Goal: Find specific page/section: Find specific page/section

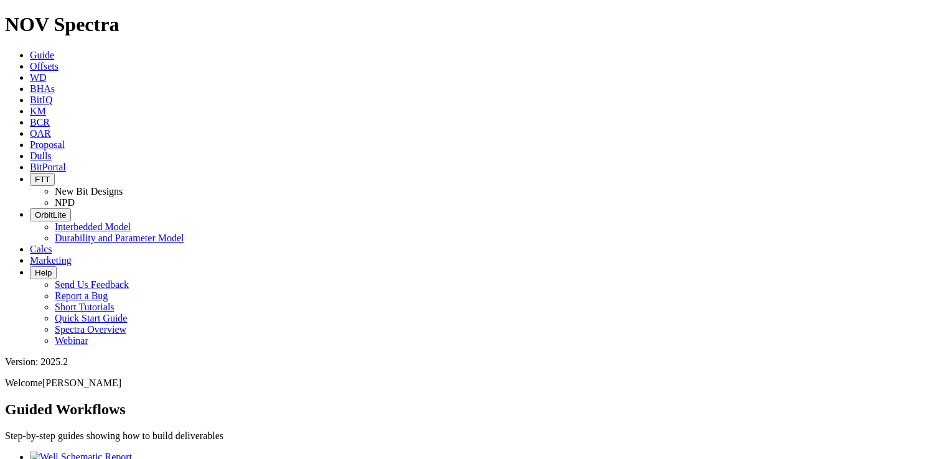
click at [52, 151] on span "Dulls" at bounding box center [41, 156] width 22 height 11
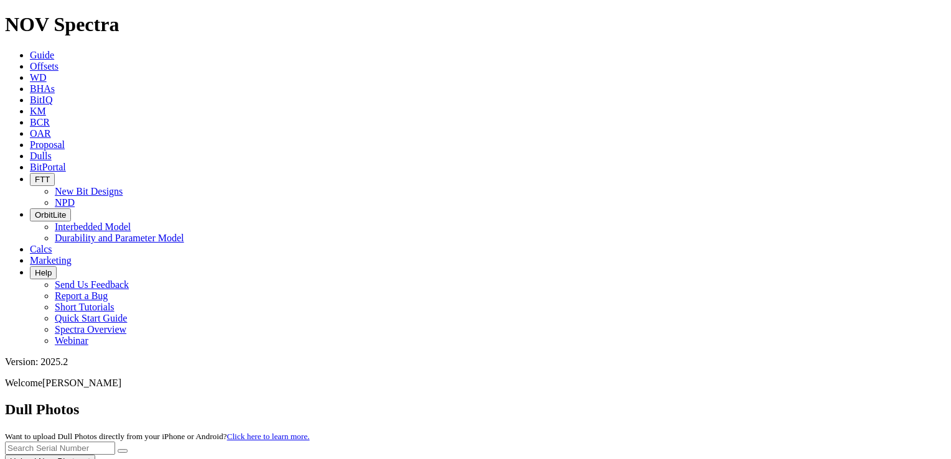
click at [675, 459] on div at bounding box center [475, 468] width 941 height 0
click at [115, 442] on input "text" at bounding box center [60, 448] width 110 height 13
click at [115, 442] on input "A3211439" at bounding box center [60, 448] width 110 height 13
type input "A321439"
click at [128, 449] on button "submit" at bounding box center [123, 451] width 10 height 4
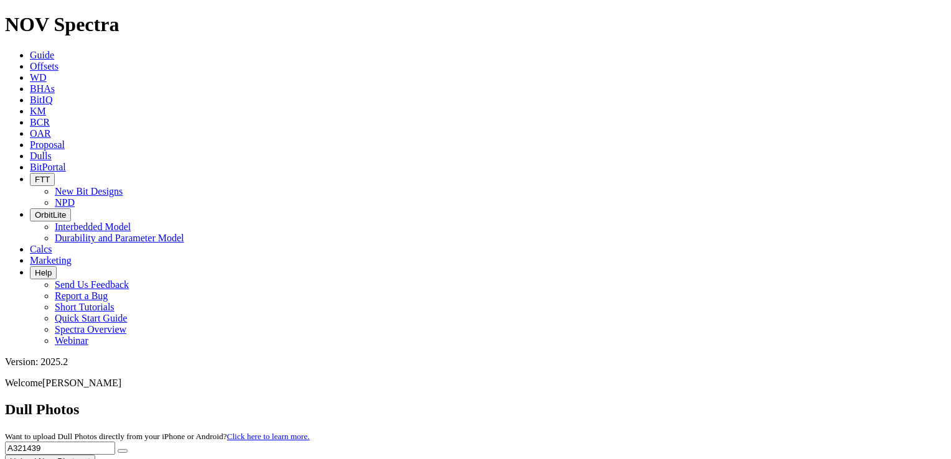
click at [52, 151] on span "Dulls" at bounding box center [41, 156] width 22 height 11
